Goal: Find specific page/section: Locate a particular part of the current website

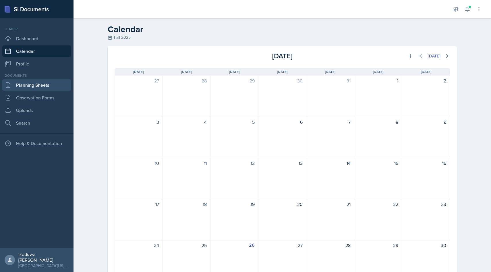
click at [58, 87] on link "Planning Sheets" at bounding box center [36, 84] width 69 height 11
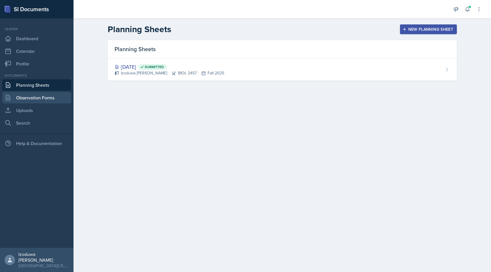
click at [51, 97] on link "Observation Forms" at bounding box center [36, 97] width 69 height 11
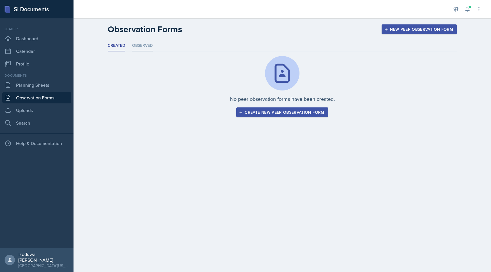
click at [141, 47] on li "Observed" at bounding box center [142, 45] width 21 height 11
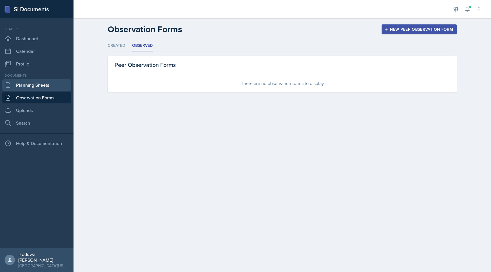
click at [52, 88] on link "Planning Sheets" at bounding box center [36, 84] width 69 height 11
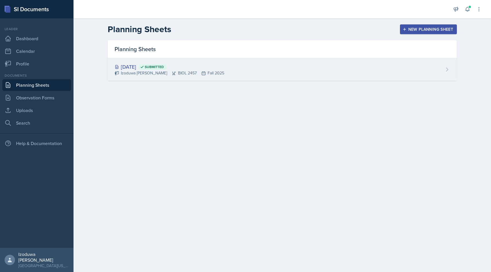
click at [130, 71] on div "Izoduwa [PERSON_NAME] BIOL 2457 Fall 2025" at bounding box center [170, 73] width 110 height 6
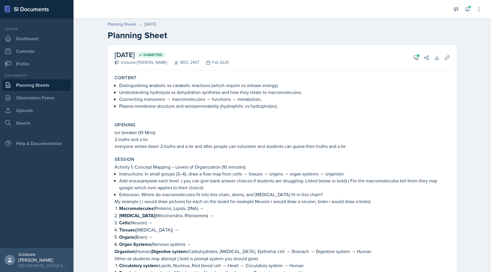
drag, startPoint x: 180, startPoint y: 61, endPoint x: 185, endPoint y: 63, distance: 5.4
click at [185, 63] on div "Izoduwa [PERSON_NAME] BIOL 2457 Fall 2025" at bounding box center [172, 62] width 114 height 6
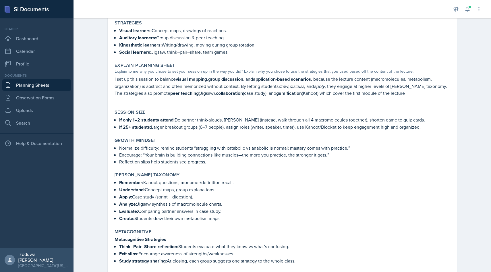
scroll to position [999, 0]
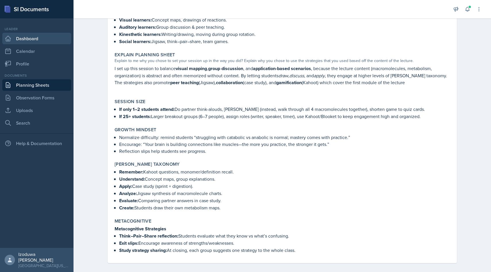
click at [39, 37] on link "Dashboard" at bounding box center [36, 38] width 69 height 11
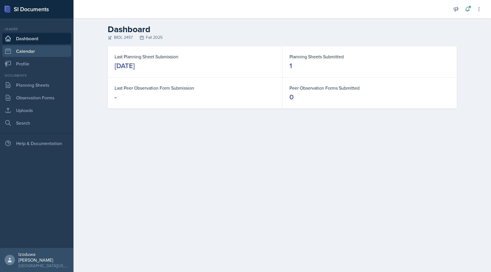
click at [19, 49] on link "Calendar" at bounding box center [36, 50] width 69 height 11
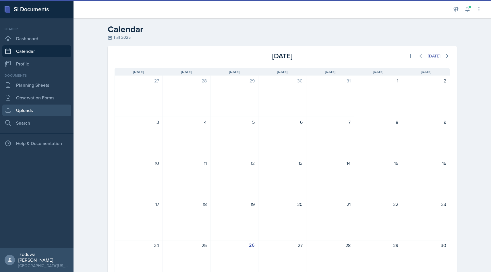
click at [16, 111] on link "Uploads" at bounding box center [36, 110] width 69 height 11
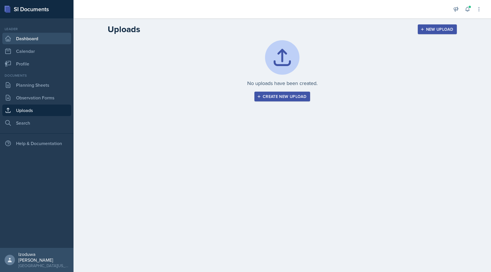
click at [30, 38] on link "Dashboard" at bounding box center [36, 38] width 69 height 11
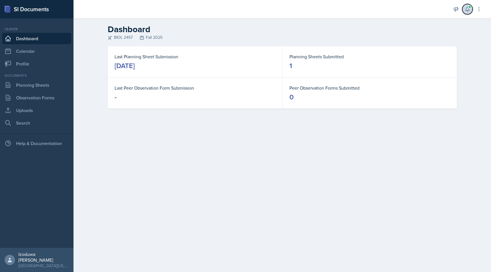
click at [470, 9] on icon at bounding box center [468, 9] width 6 height 6
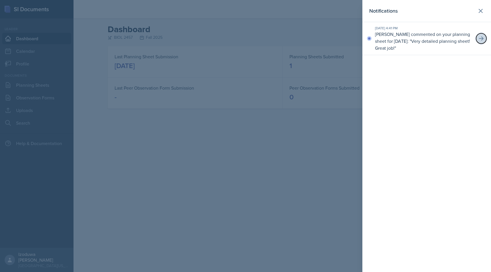
click at [480, 38] on icon at bounding box center [482, 39] width 6 height 6
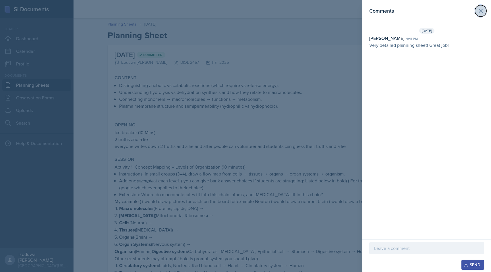
click at [483, 11] on icon at bounding box center [480, 10] width 7 height 7
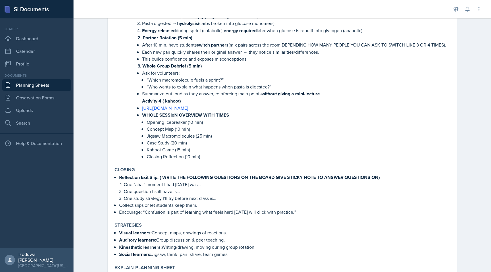
scroll to position [782, 0]
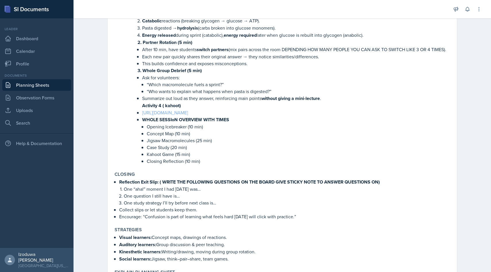
click at [188, 112] on link "[URL][DOMAIN_NAME]" at bounding box center [165, 112] width 46 height 6
